Goal: Information Seeking & Learning: Learn about a topic

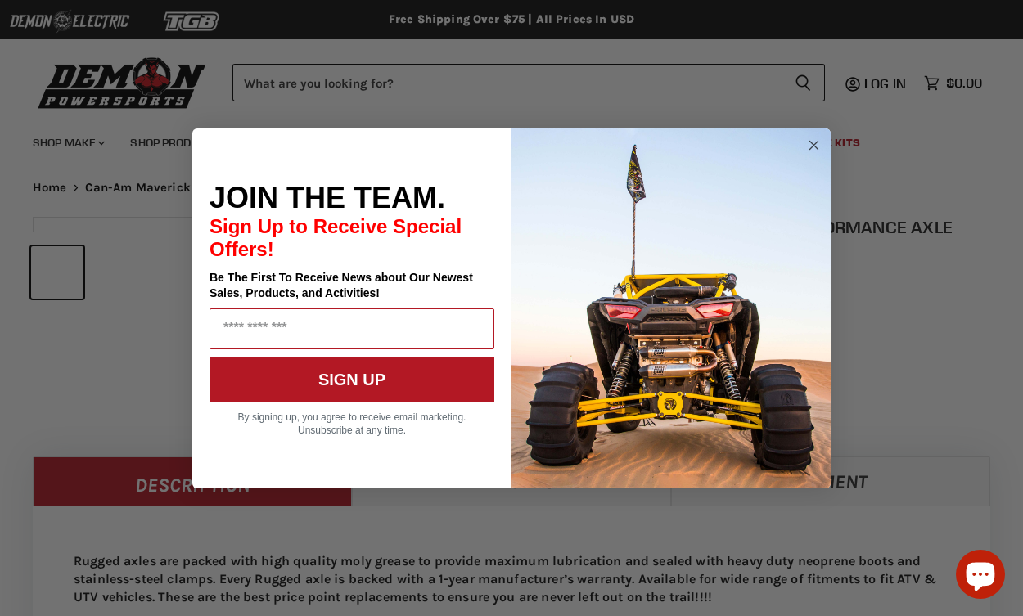
select select "******"
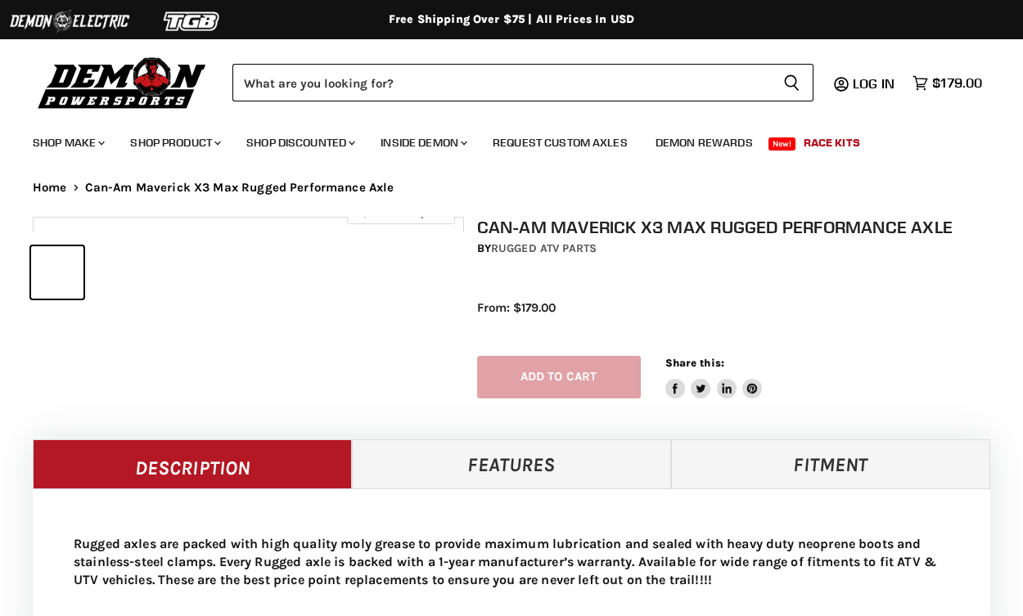
select select "******"
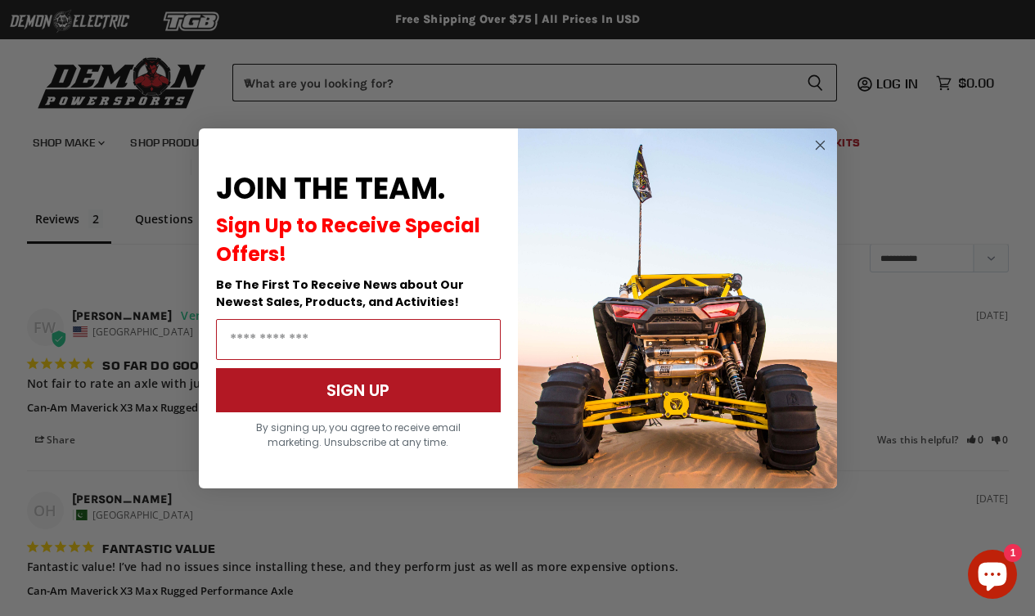
scroll to position [1183, 0]
